Goal: Transaction & Acquisition: Purchase product/service

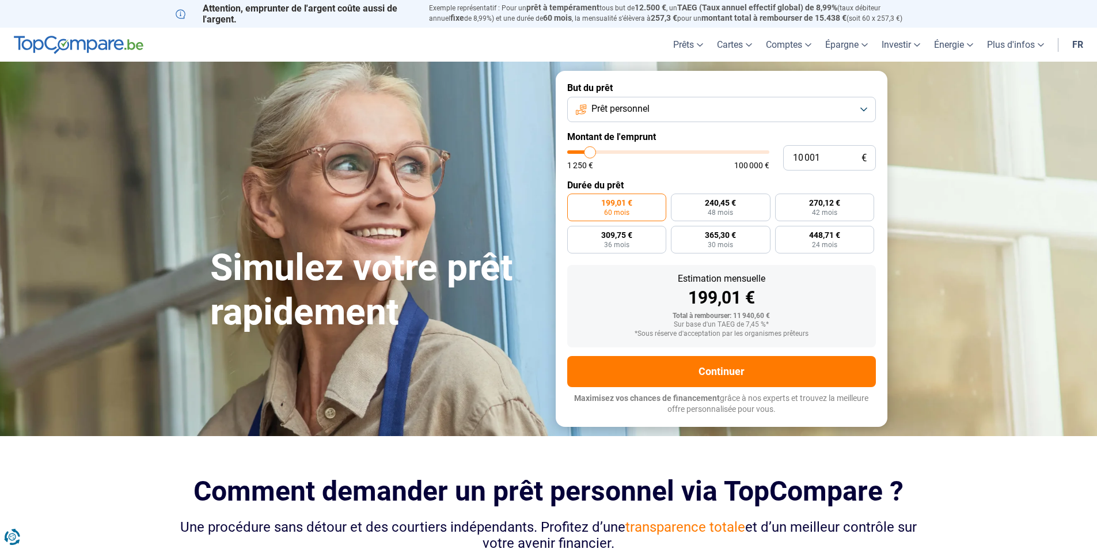
type input "11 250"
type input "11250"
type input "11 750"
type input "11750"
type input "12 000"
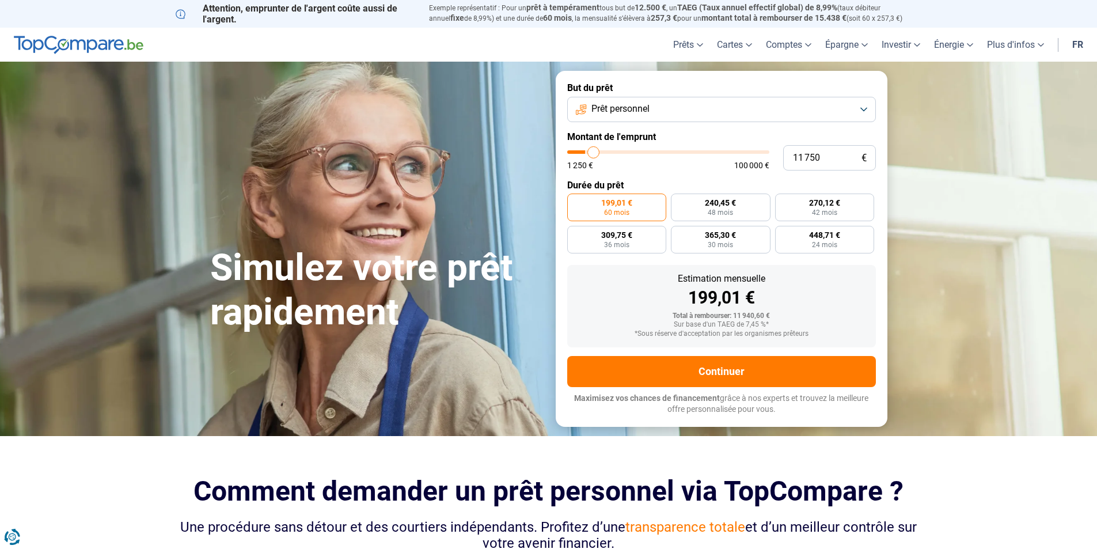
type input "12000"
type input "12 500"
type input "12500"
type input "12 750"
type input "12750"
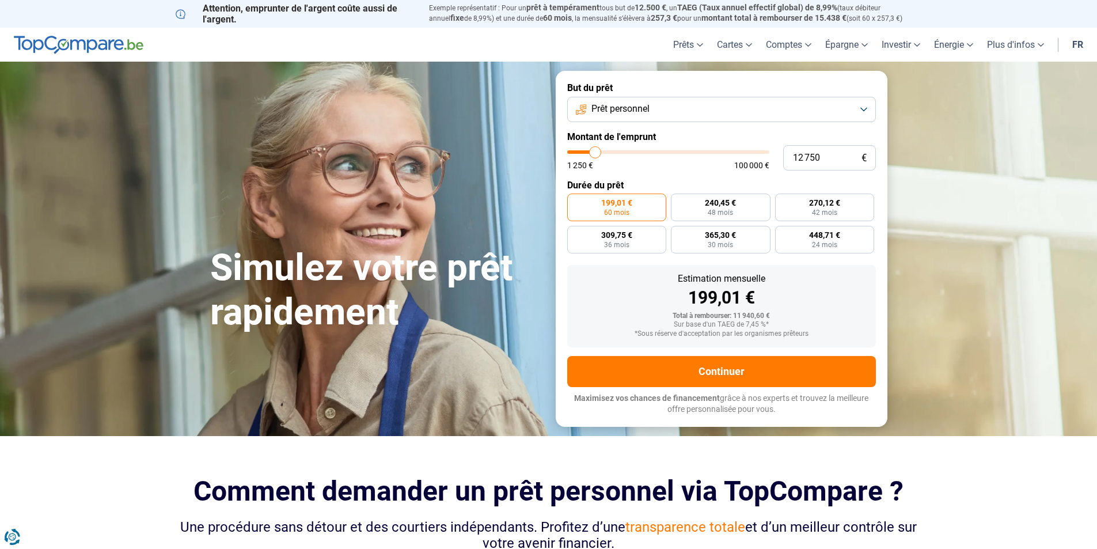
type input "13 000"
type input "13000"
type input "13 250"
type input "13250"
type input "16 250"
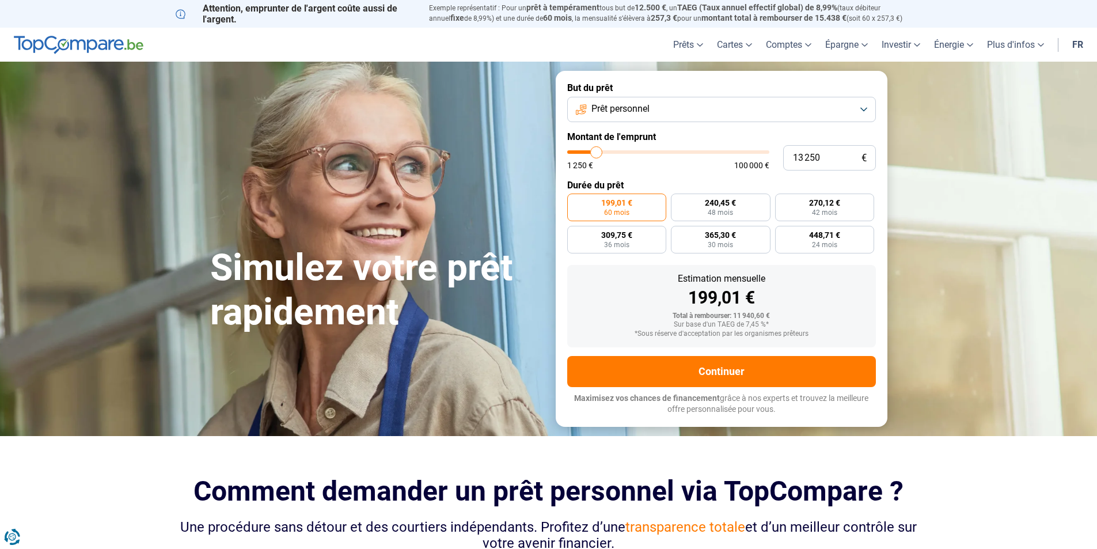
type input "16250"
type input "19 250"
type input "19250"
type input "20 750"
type input "20750"
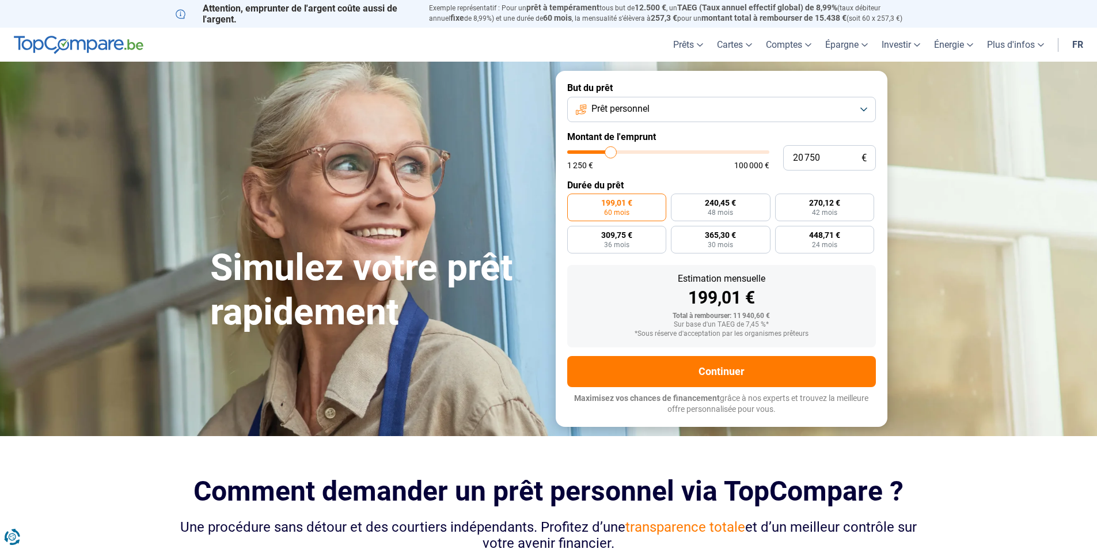
type input "21 250"
type input "21250"
type input "21 500"
type input "21500"
type input "21 750"
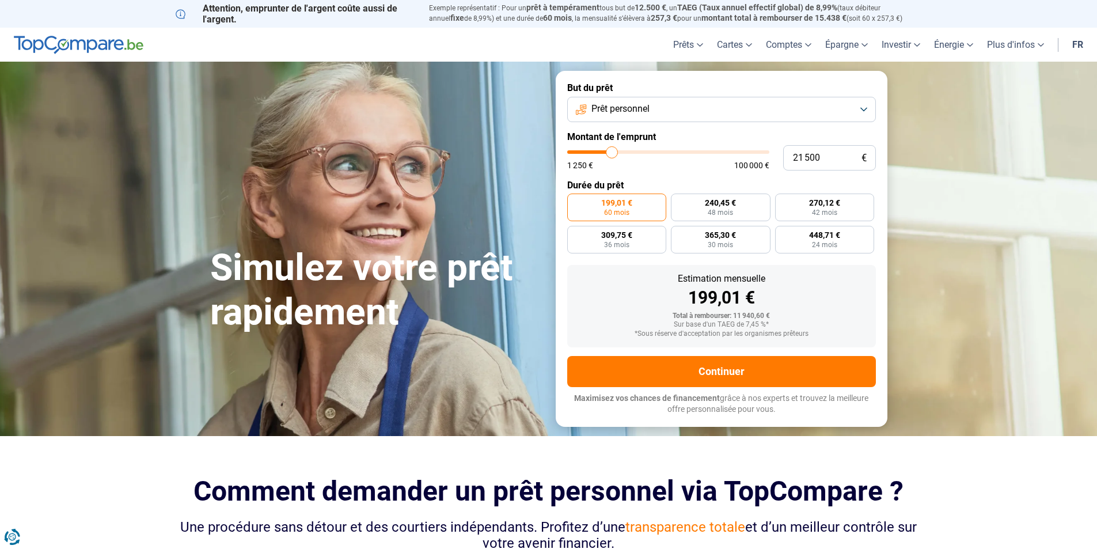
type input "21750"
type input "22 250"
type input "22250"
type input "23 000"
type input "23000"
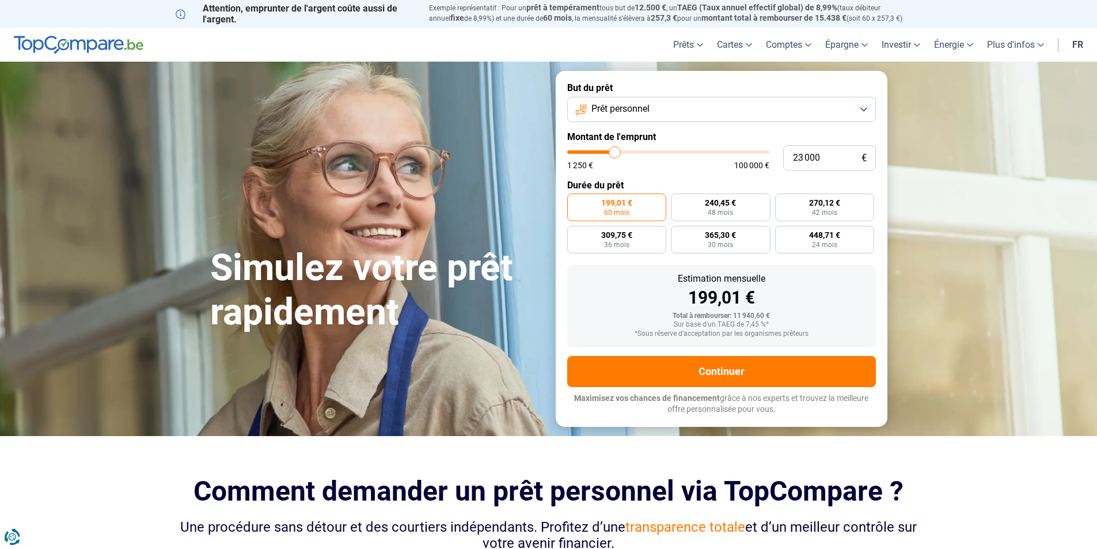
type input "23 500"
type input "23500"
type input "24 250"
type input "24250"
type input "24 500"
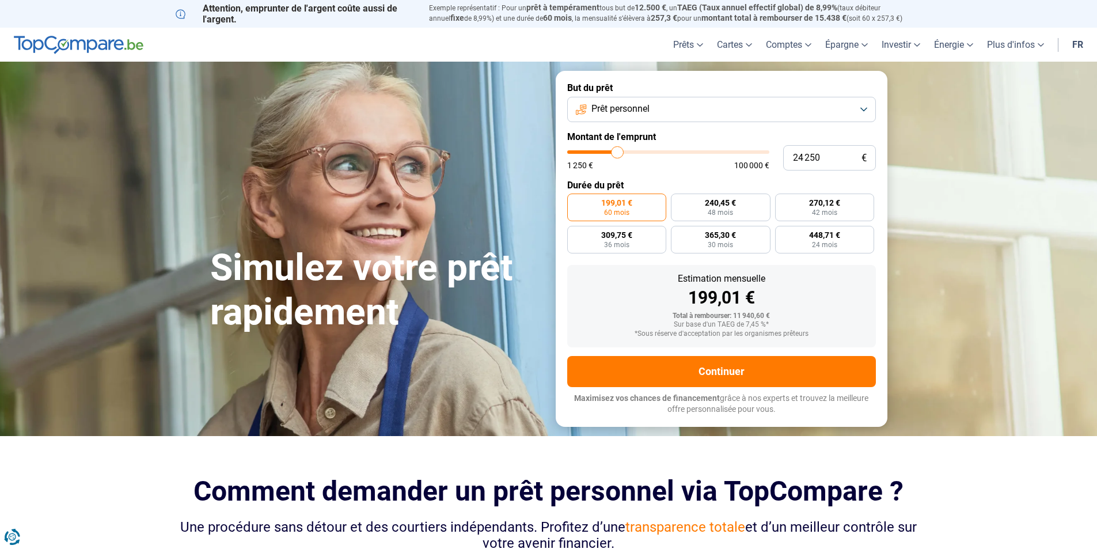
type input "24500"
type input "24 750"
type input "24750"
type input "25 000"
type input "25000"
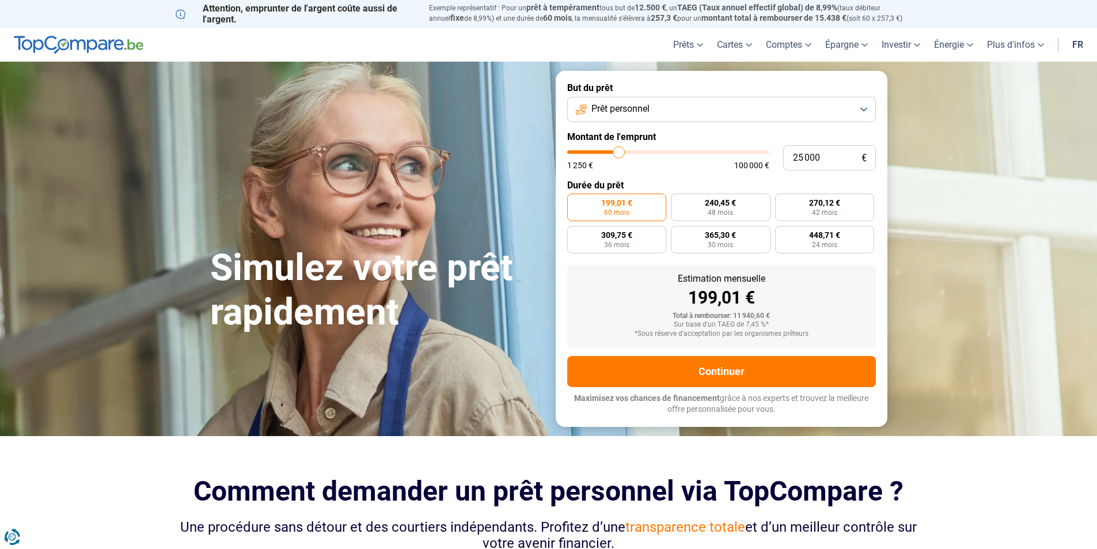
type input "25 250"
type input "25250"
type input "25 750"
type input "25750"
type input "26 000"
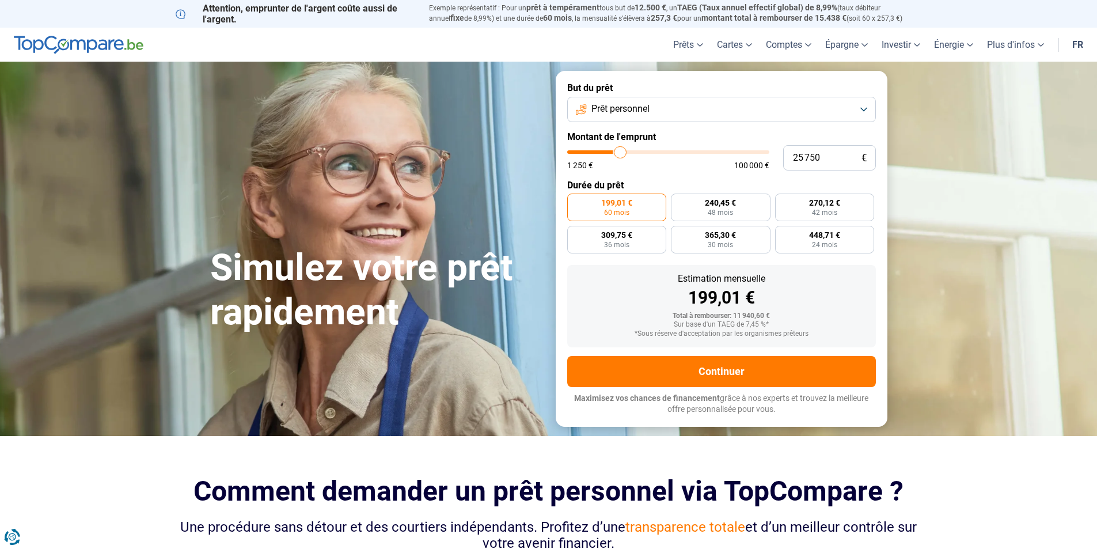
type input "26000"
type input "26 250"
type input "26250"
type input "26 500"
type input "26500"
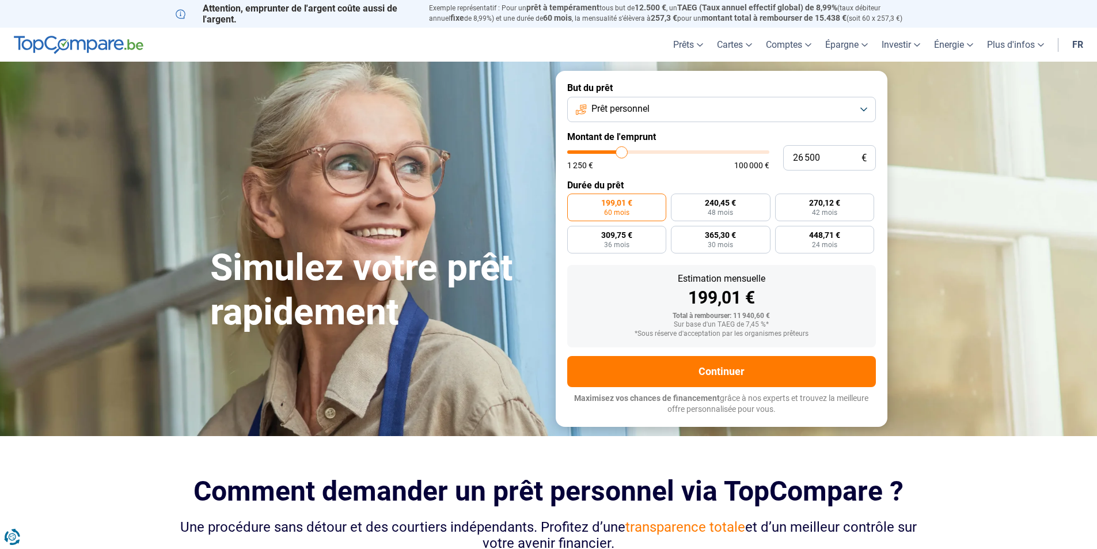
type input "26 250"
type input "26250"
type input "26 000"
type input "26000"
type input "25 750"
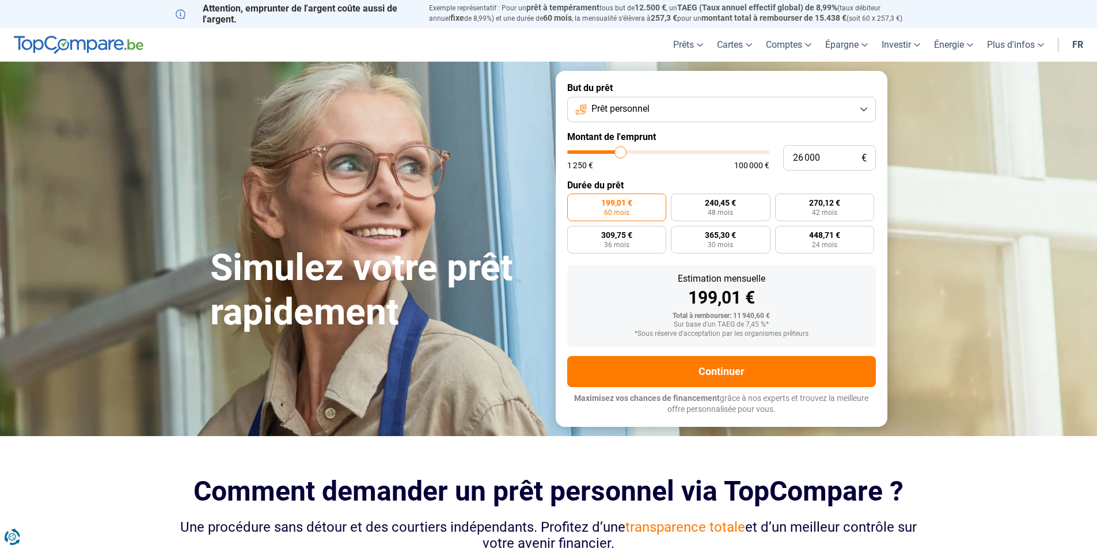
type input "25750"
type input "25 250"
type input "25250"
type input "25 000"
type input "25000"
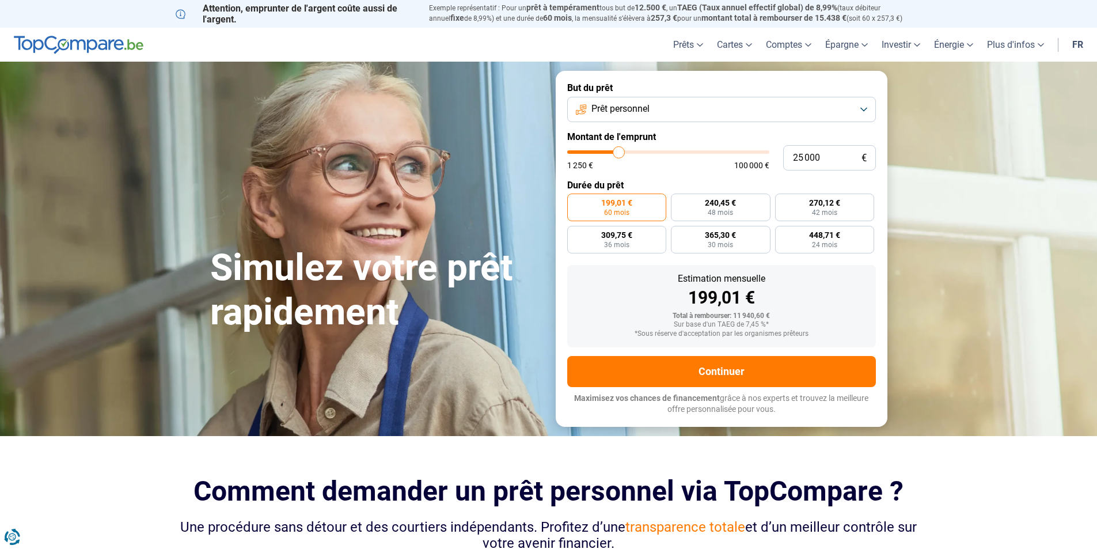
type input "24 500"
type input "24500"
type input "24 250"
type input "24250"
type input "23 750"
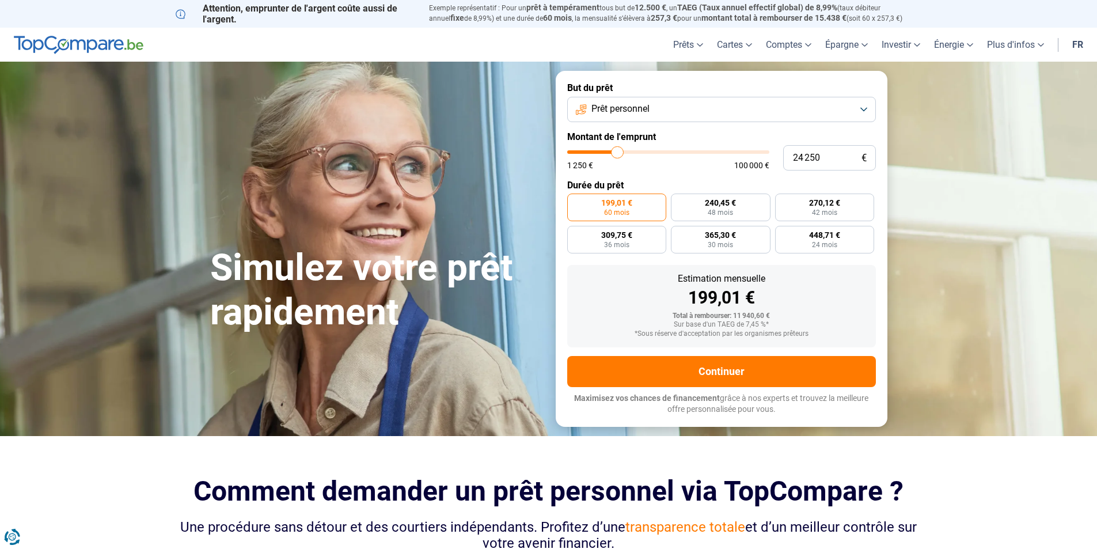
type input "23750"
type input "23 500"
type input "23500"
type input "23 250"
type input "23250"
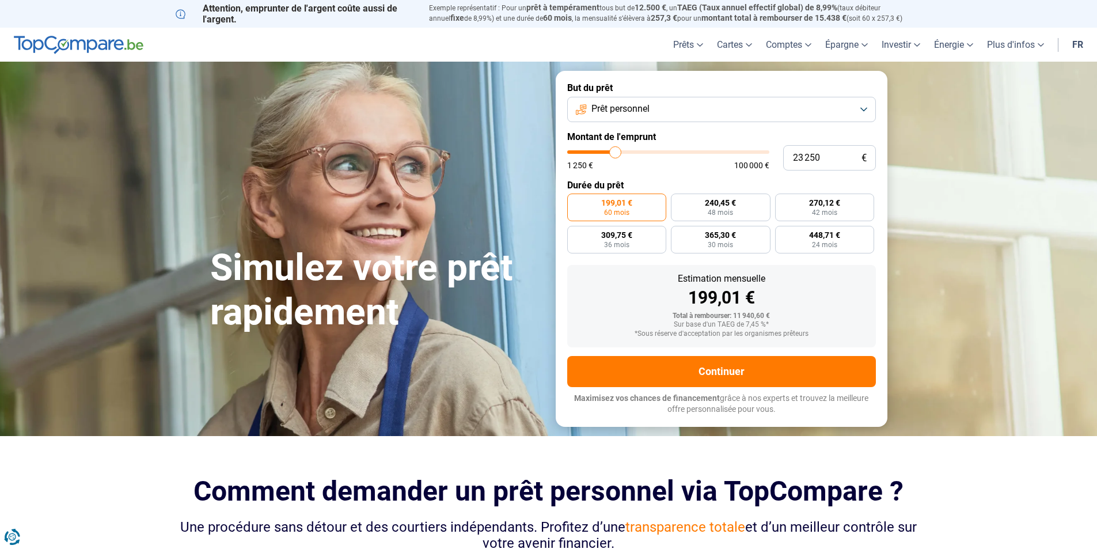
type input "23 000"
type input "23000"
type input "22 750"
type input "22750"
type input "22 250"
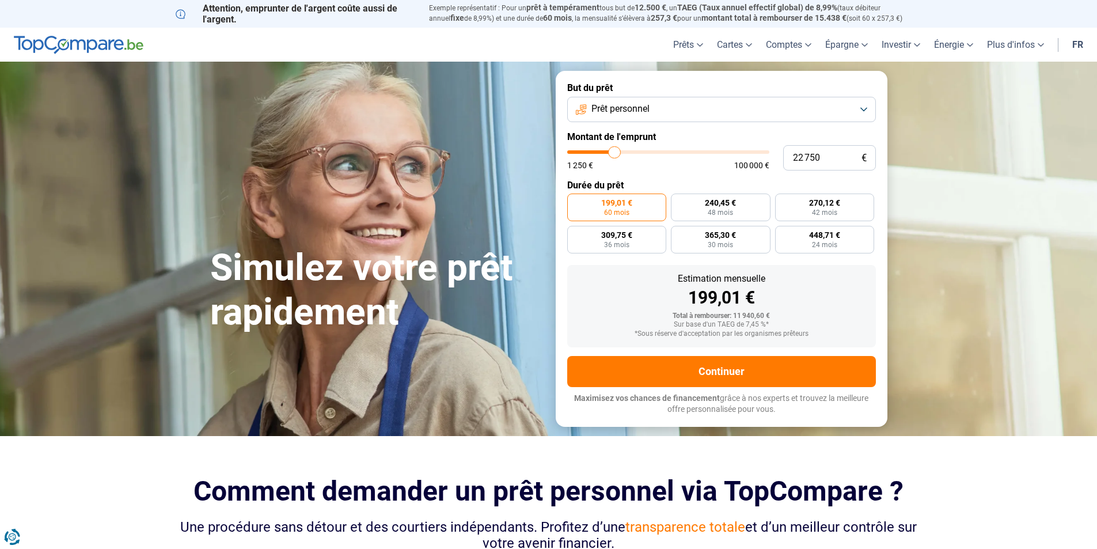
type input "22250"
type input "22 000"
type input "22000"
type input "21 750"
type input "21750"
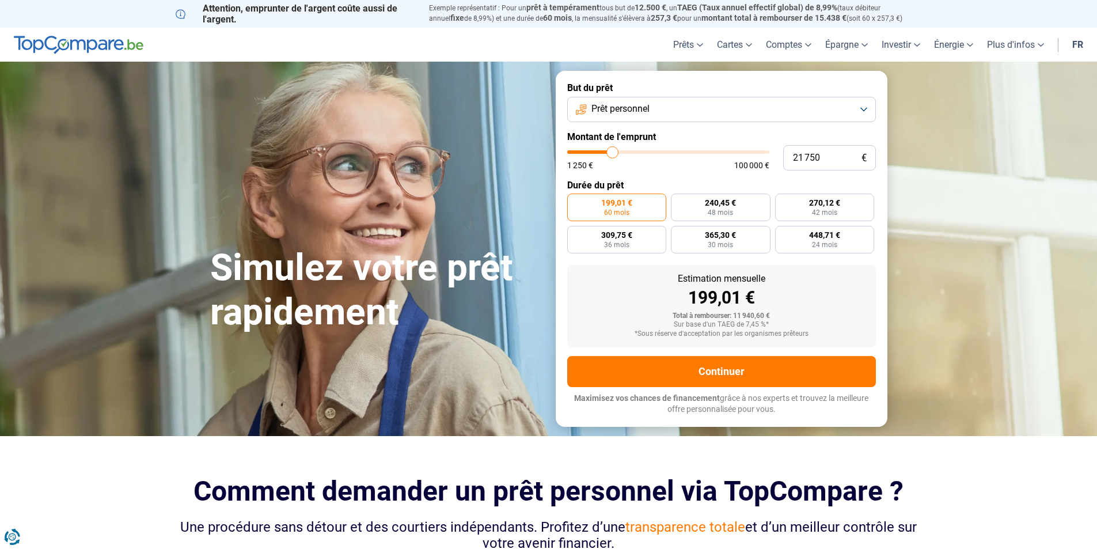
type input "21 500"
type input "21500"
type input "21 250"
type input "21250"
type input "20 750"
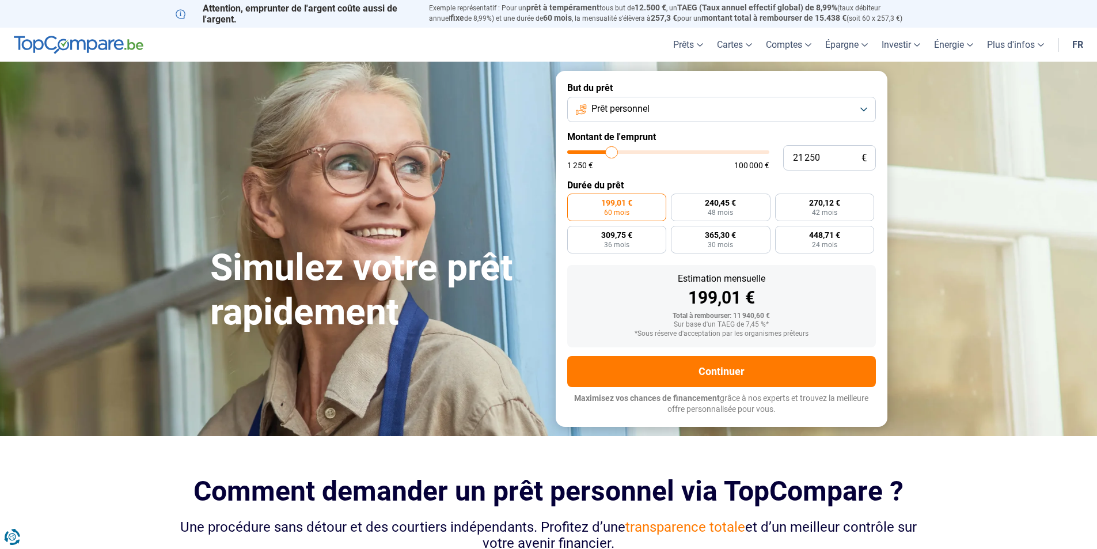
type input "20750"
type input "20 500"
type input "20500"
type input "20 250"
type input "20250"
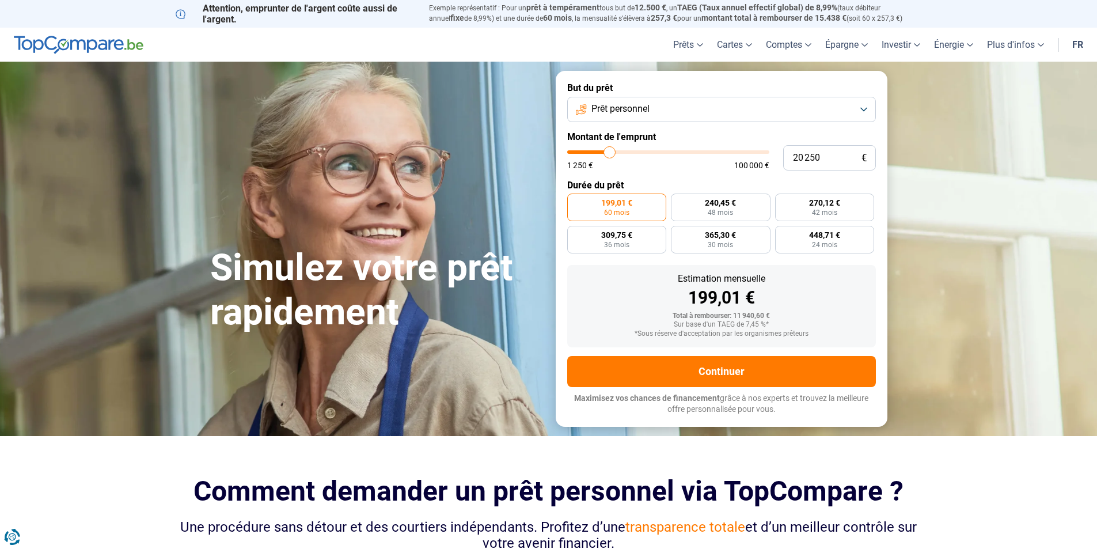
type input "20 000"
type input "20000"
type input "19 750"
type input "19750"
type input "19 250"
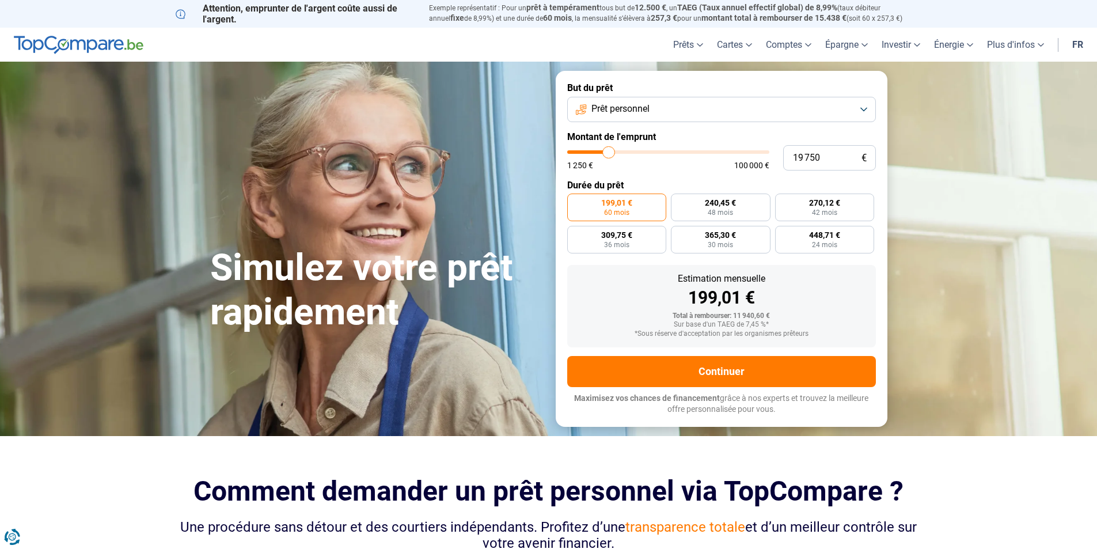
type input "19250"
type input "19 000"
type input "19000"
type input "18 750"
type input "18750"
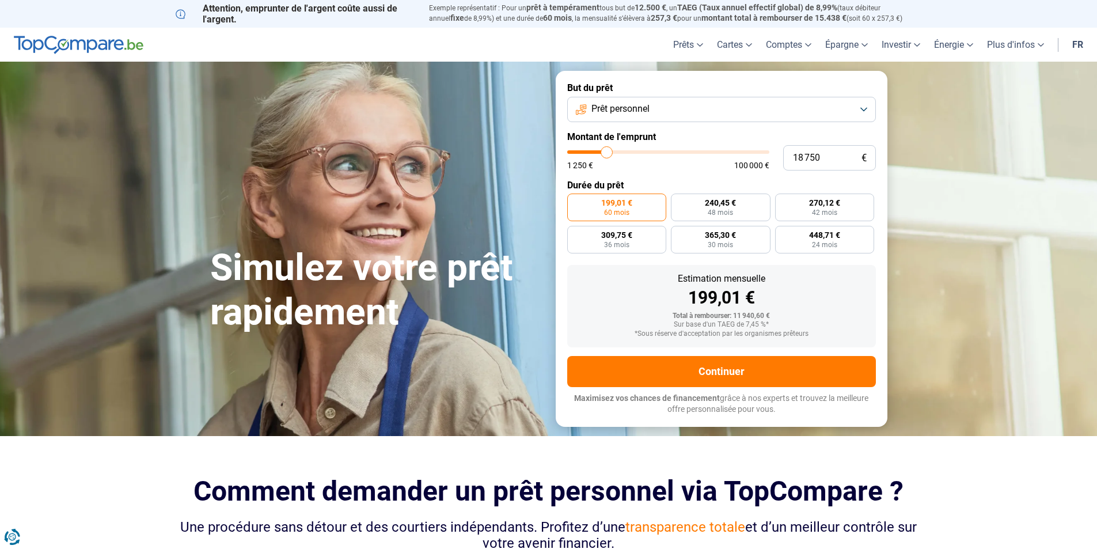
type input "18 500"
type input "18500"
type input "18 000"
type input "18000"
type input "17 750"
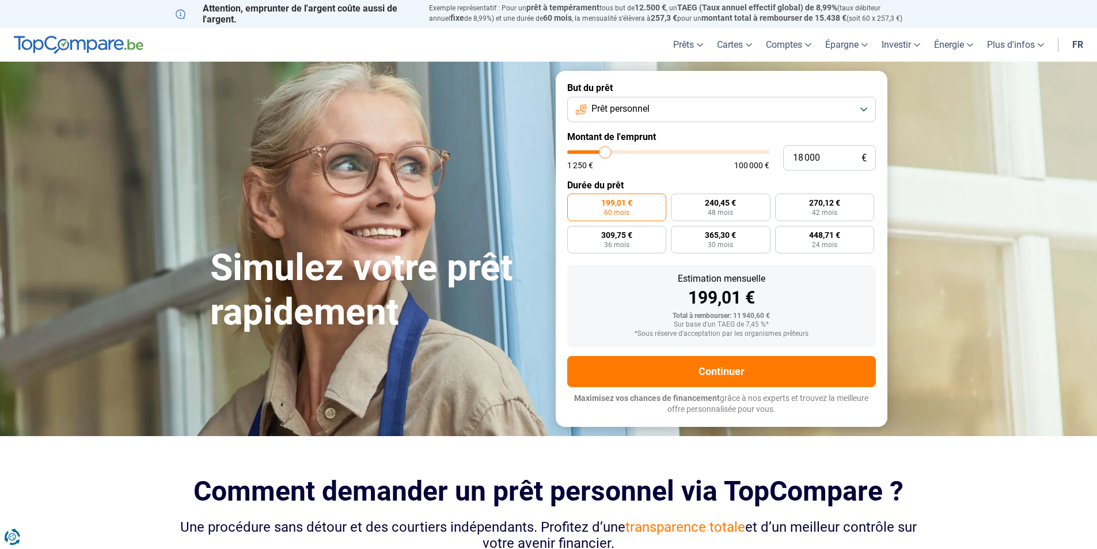
type input "17750"
type input "17 500"
type input "17500"
type input "17 250"
type input "17250"
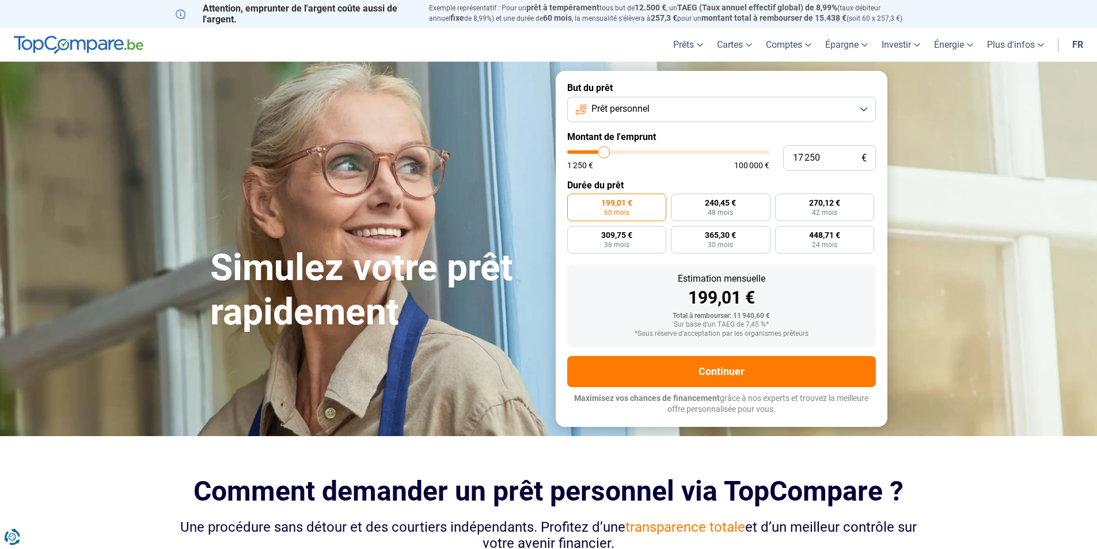
type input "17 000"
type input "17000"
type input "16 500"
type input "16500"
type input "16 250"
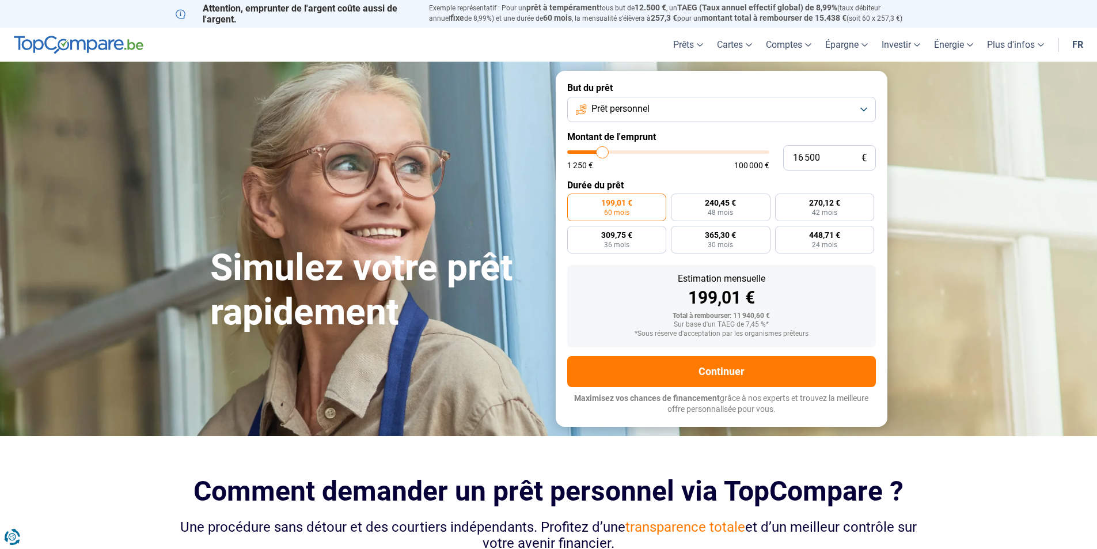
type input "16250"
type input "16 000"
type input "16000"
type input "15 750"
type input "15750"
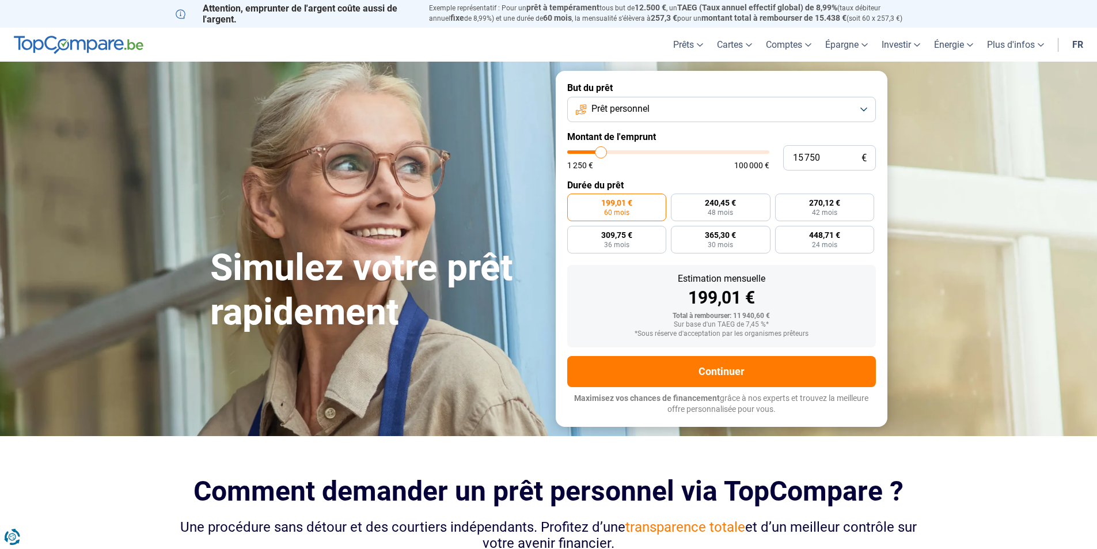
type input "15 500"
type input "15500"
type input "15 000"
type input "15000"
type input "14 750"
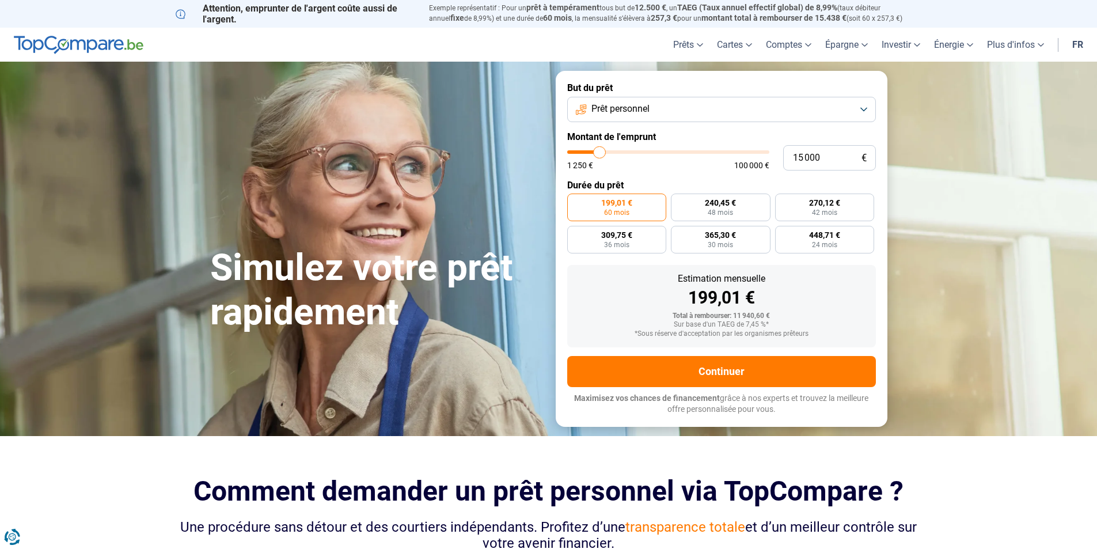
type input "14750"
type input "14 500"
type input "14500"
type input "14 250"
type input "14250"
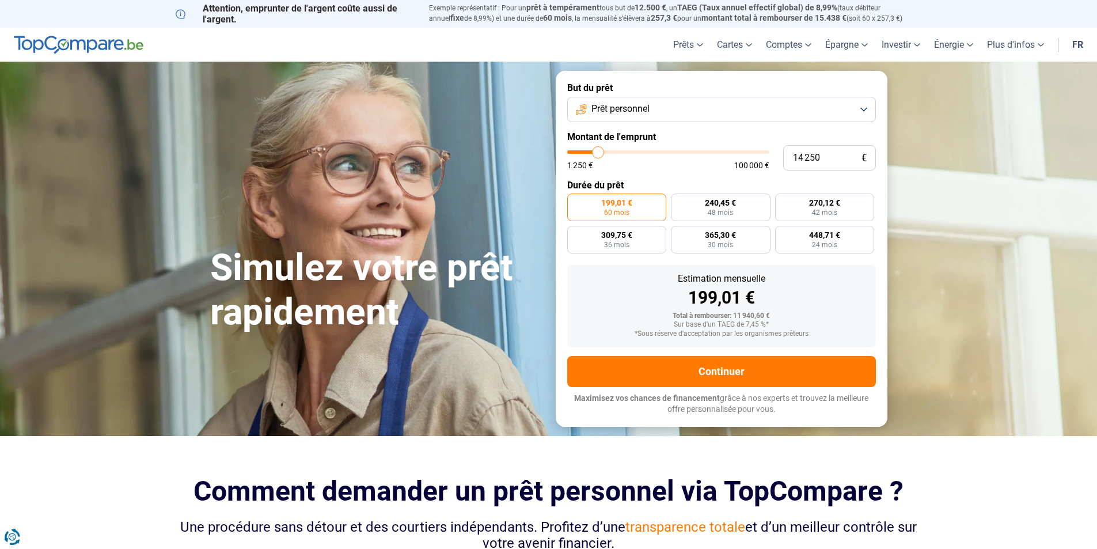
type input "14 000"
type input "14000"
type input "13 500"
type input "13500"
type input "13 250"
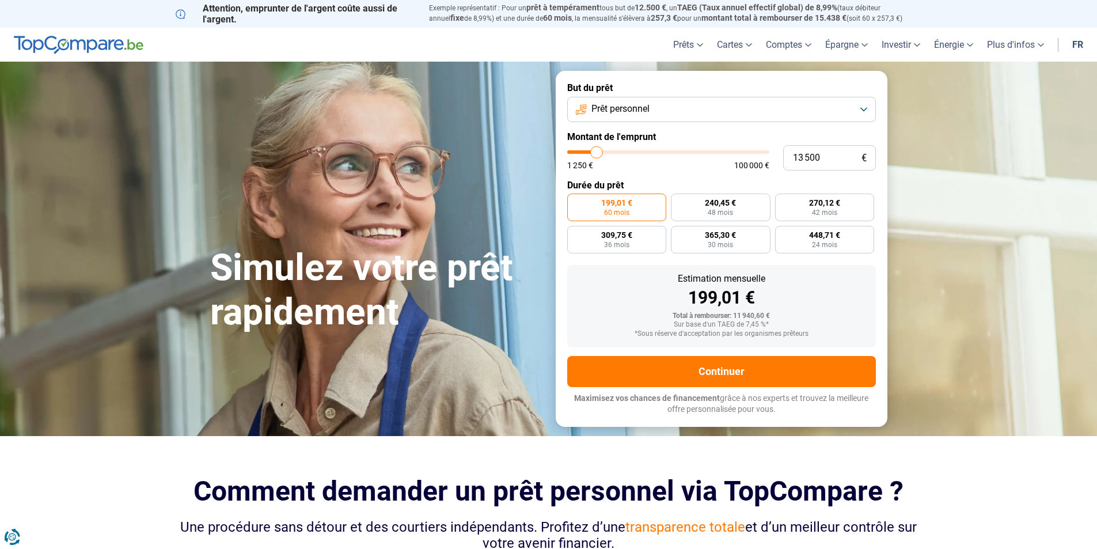
type input "13250"
type input "13 000"
type input "13000"
type input "12 750"
type input "12750"
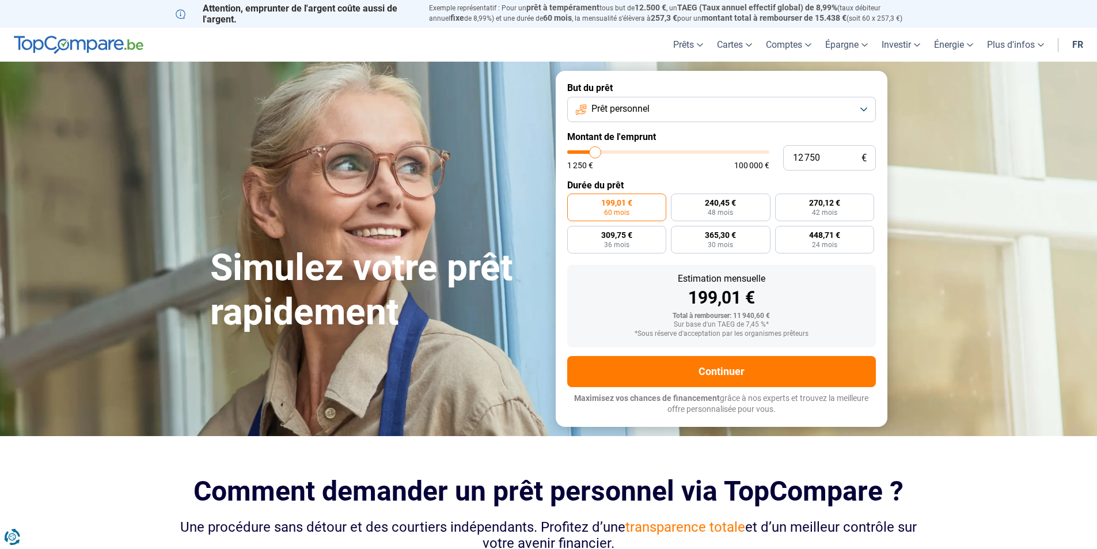
type input "12 500"
type input "12500"
type input "12 000"
type input "12000"
type input "11 750"
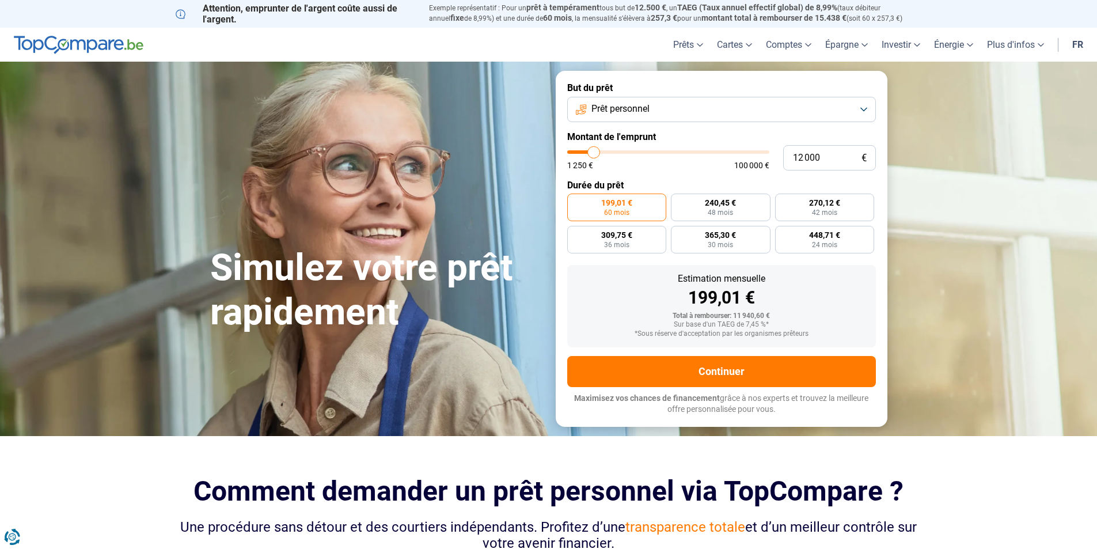
type input "11750"
type input "11 500"
type input "11500"
type input "11 250"
type input "11250"
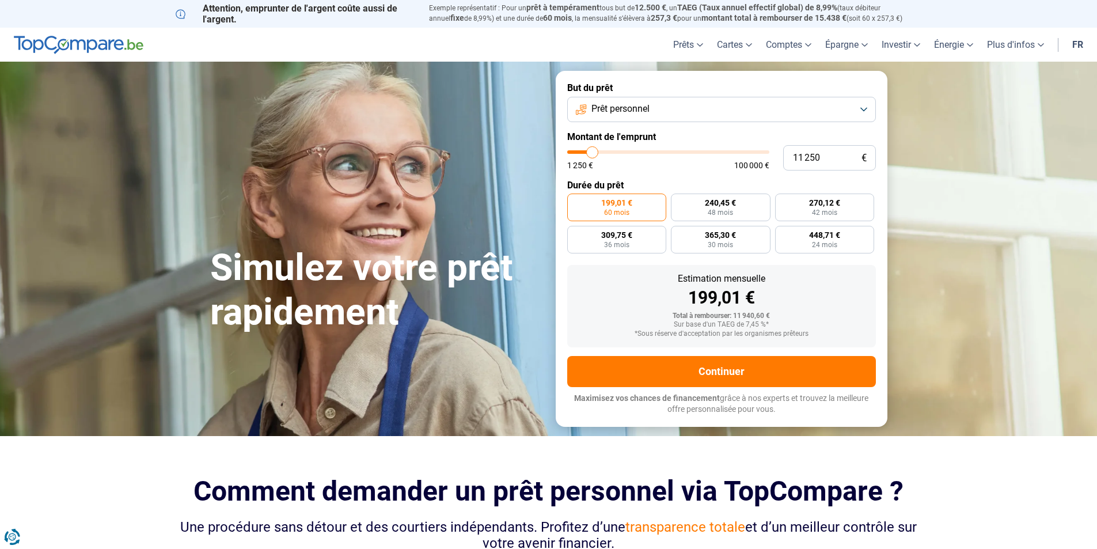
type input "11 000"
type input "11000"
type input "10 500"
type input "10500"
type input "10 250"
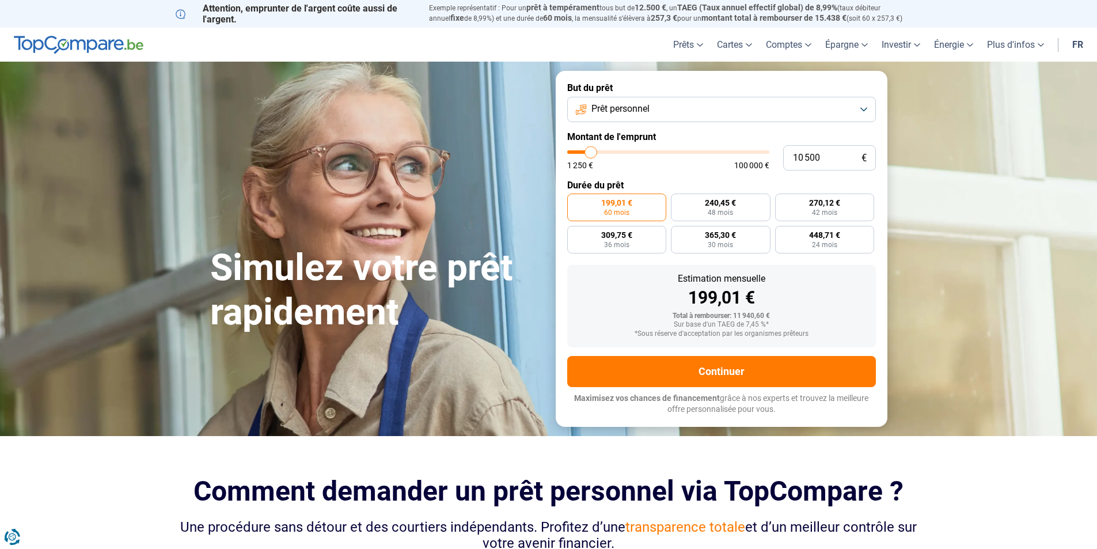
type input "10250"
type input "10 000"
type input "10000"
type input "9 750"
type input "9750"
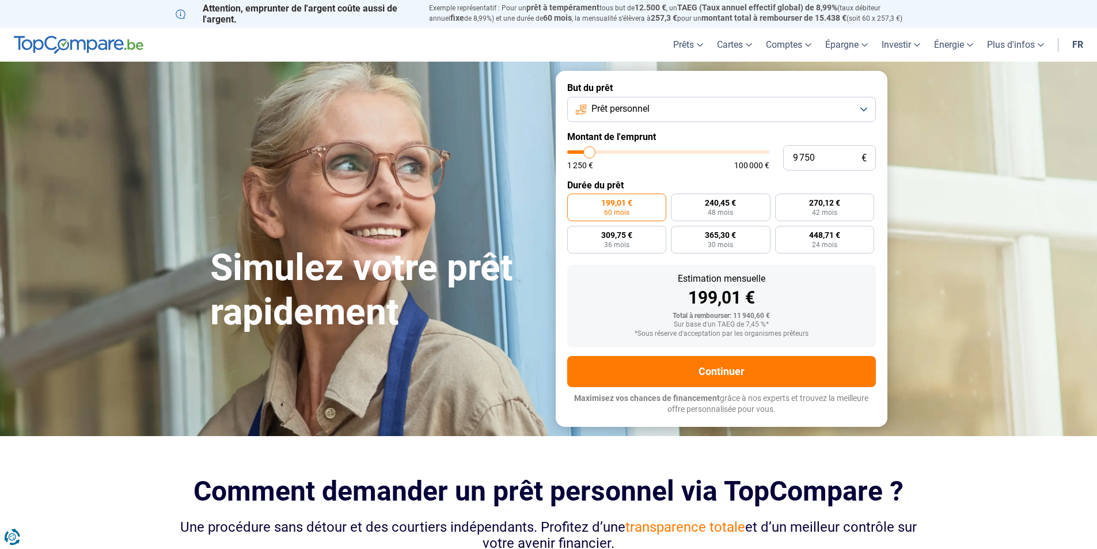
type input "9 500"
type input "9500"
type input "9 000"
type input "9000"
type input "8 750"
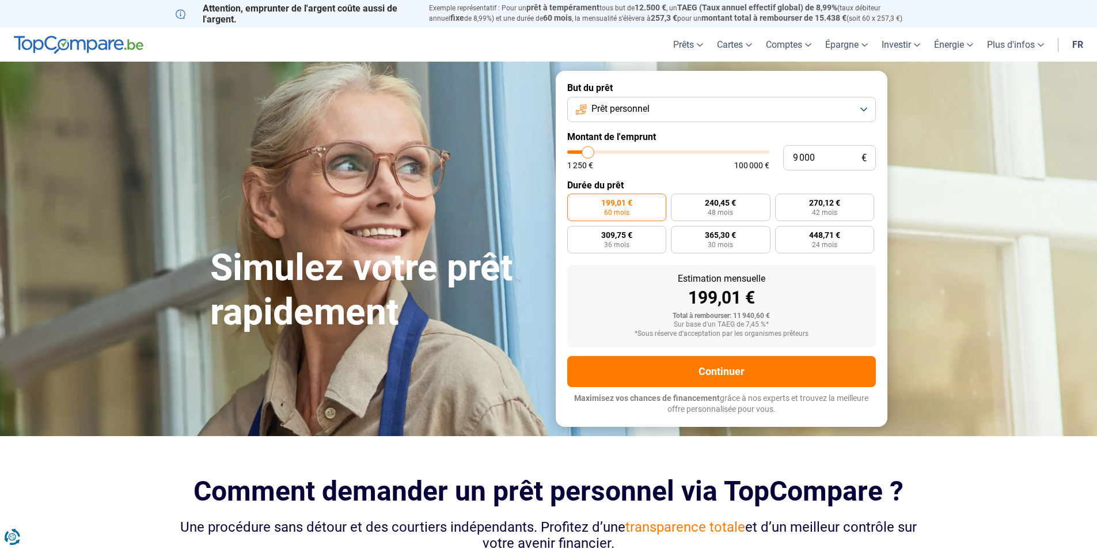
type input "8750"
type input "8 500"
type input "8500"
type input "8 250"
type input "8250"
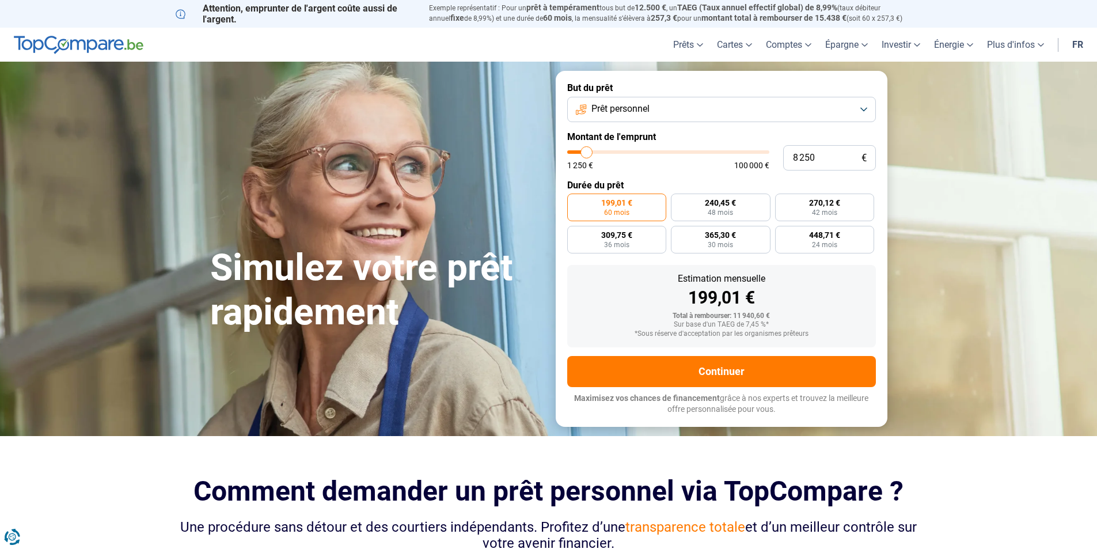
type input "8 000"
type input "8000"
type input "7 500"
type input "7500"
type input "7 250"
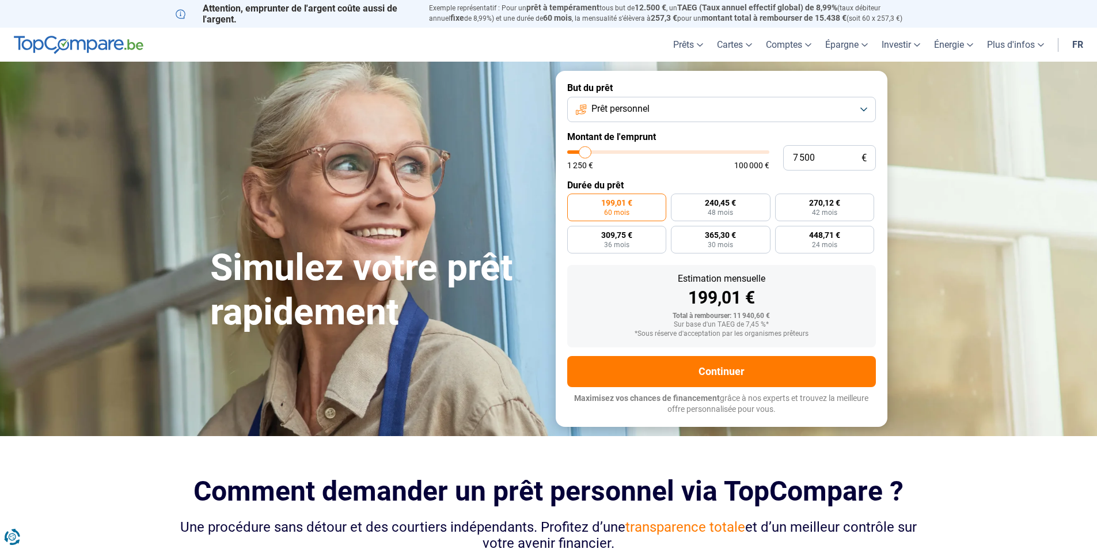
type input "7250"
type input "7 000"
type input "7000"
type input "6 750"
type input "6750"
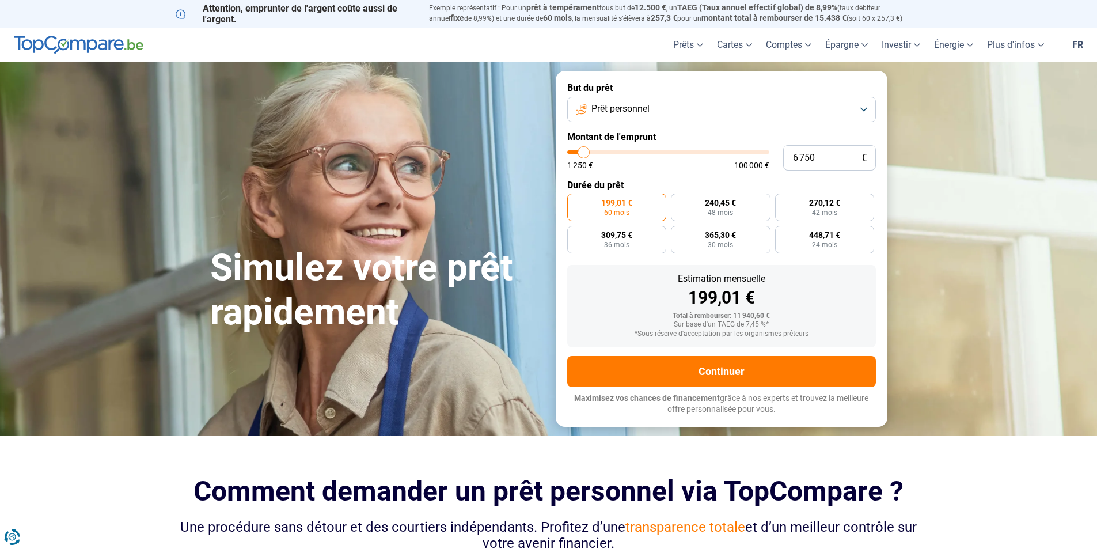
type input "6 500"
type input "6500"
type input "6 750"
type input "6750"
type input "7 000"
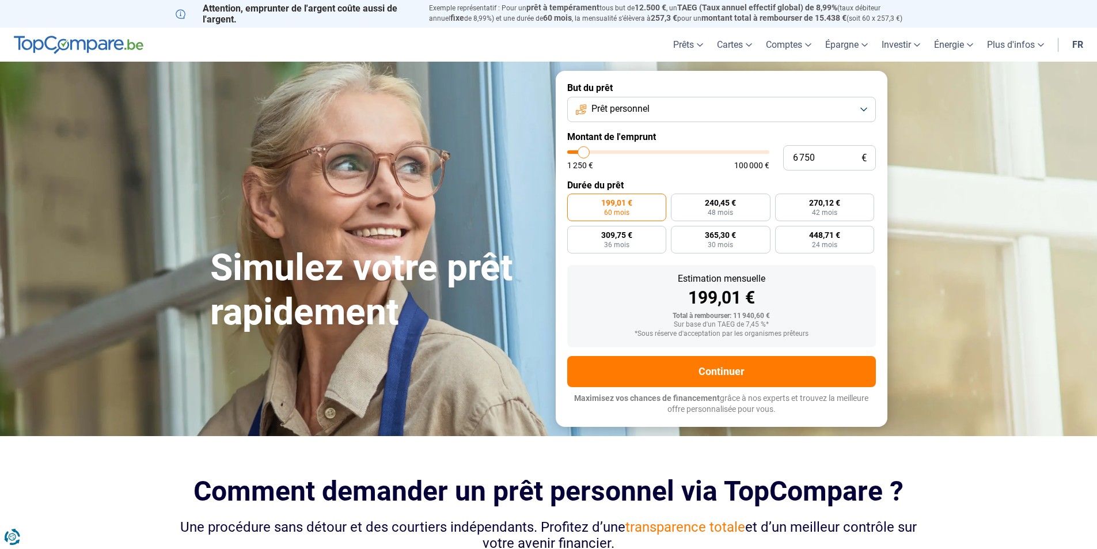
type input "7000"
type input "7 250"
type input "7250"
type input "7 000"
type input "7000"
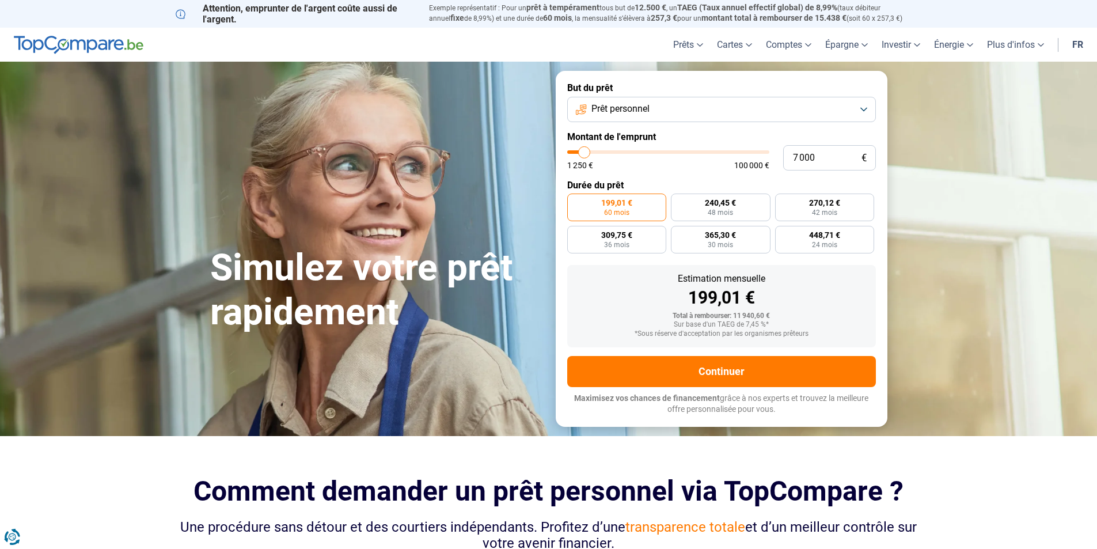
type input "6 750"
type input "6750"
type input "6 500"
type input "6500"
type input "6 000"
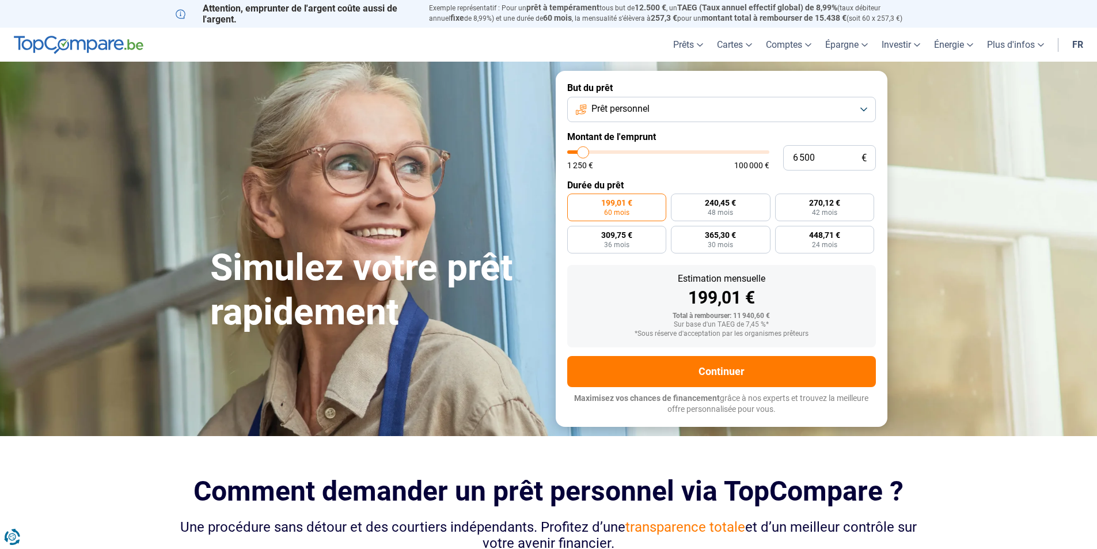
type input "6000"
type input "5 750"
type input "5750"
type input "5 500"
type input "5500"
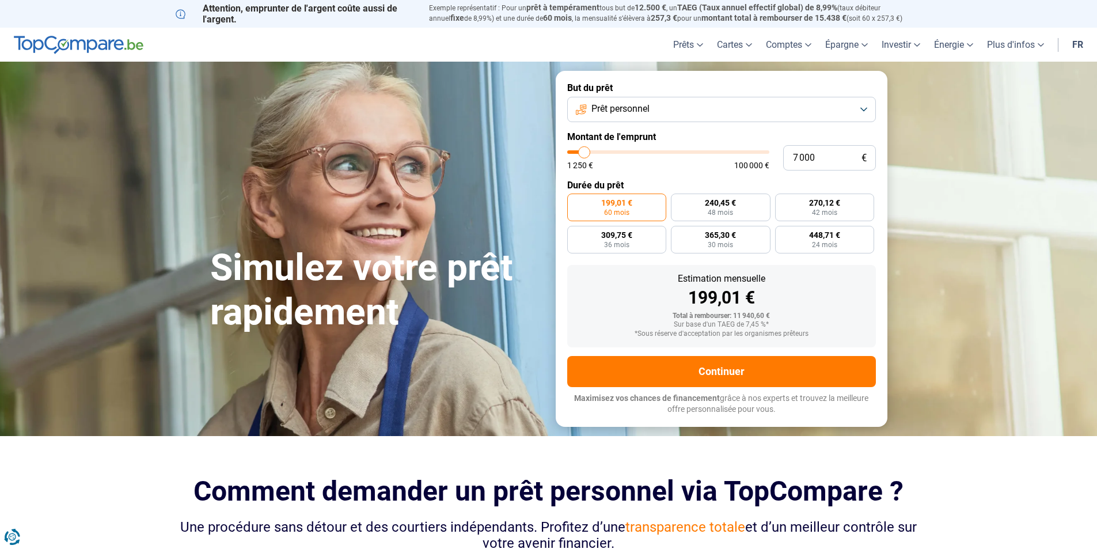
drag, startPoint x: 592, startPoint y: 155, endPoint x: 585, endPoint y: 150, distance: 8.8
click at [585, 150] on input "range" at bounding box center [668, 151] width 202 height 3
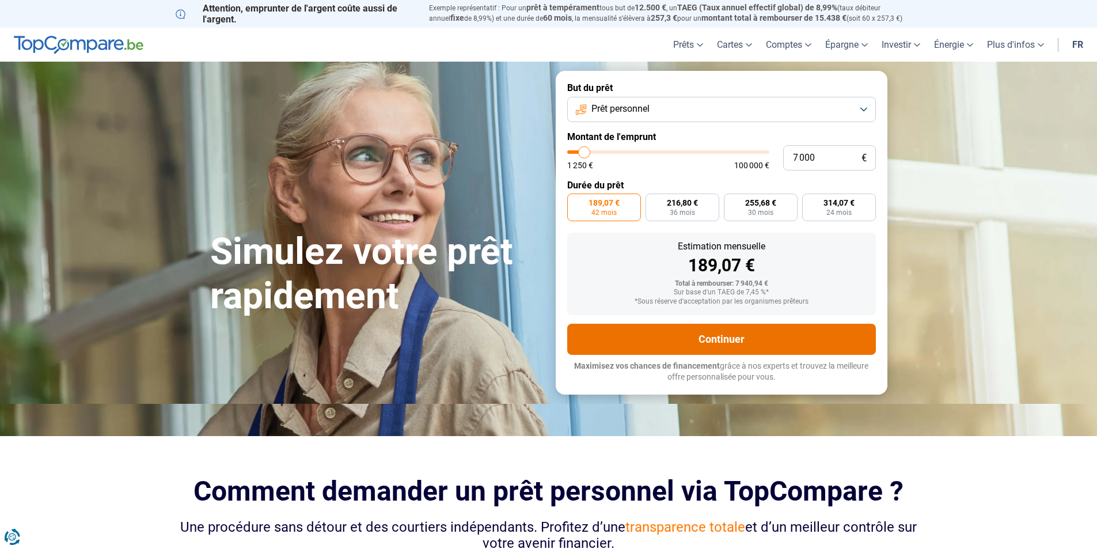
click at [639, 337] on button "Continuer" at bounding box center [721, 339] width 309 height 31
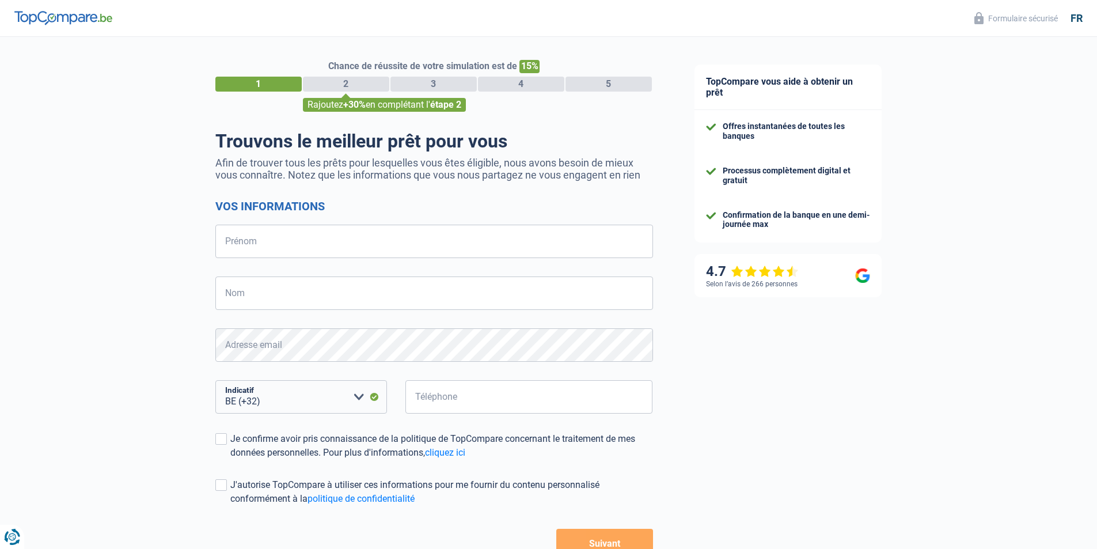
select select "32"
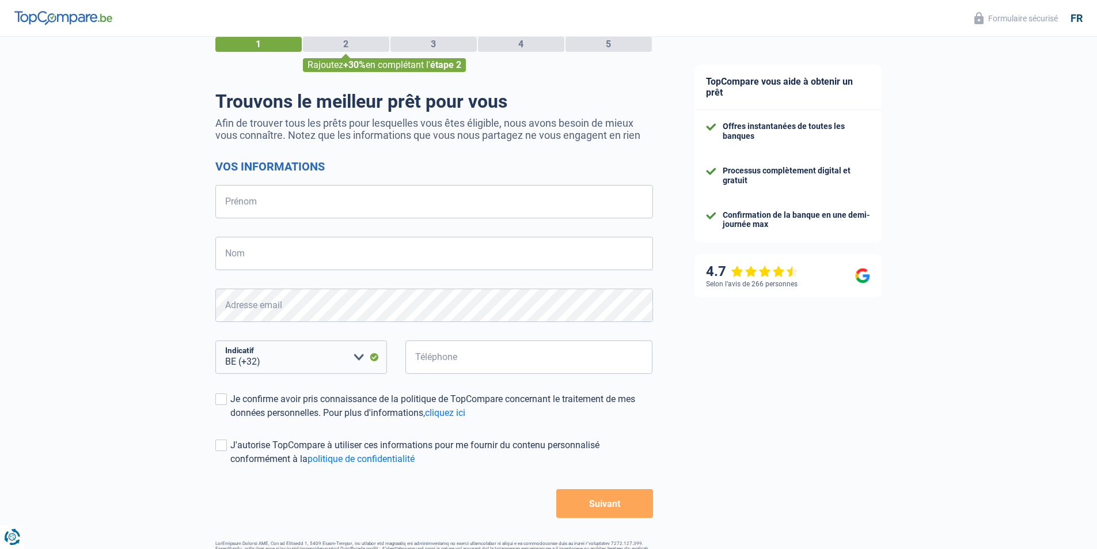
scroll to position [19, 0]
